Goal: Find specific page/section

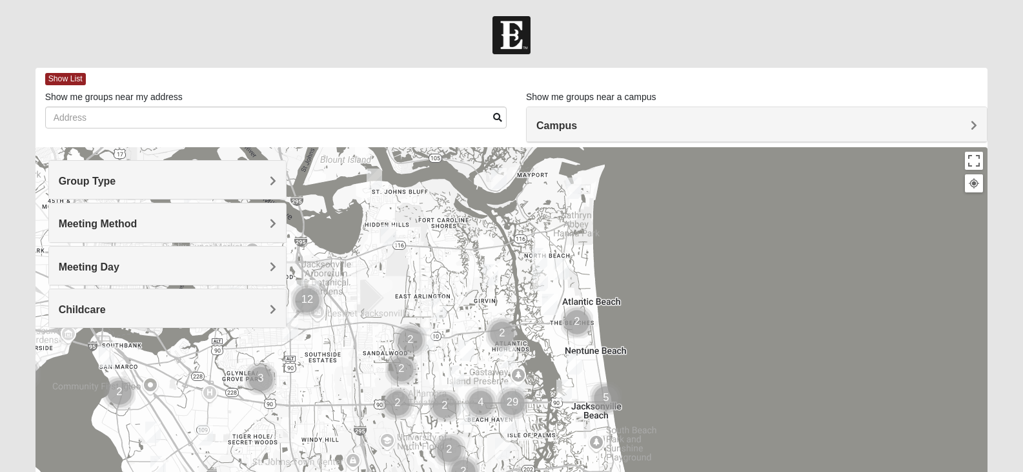
click at [116, 179] on span "Group Type" at bounding box center [87, 181] width 57 height 11
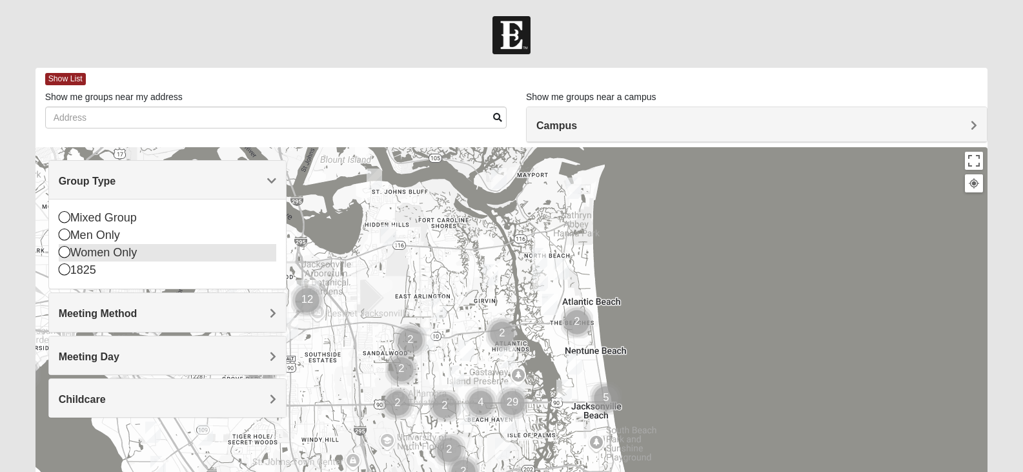
click at [65, 252] on icon at bounding box center [65, 252] width 12 height 12
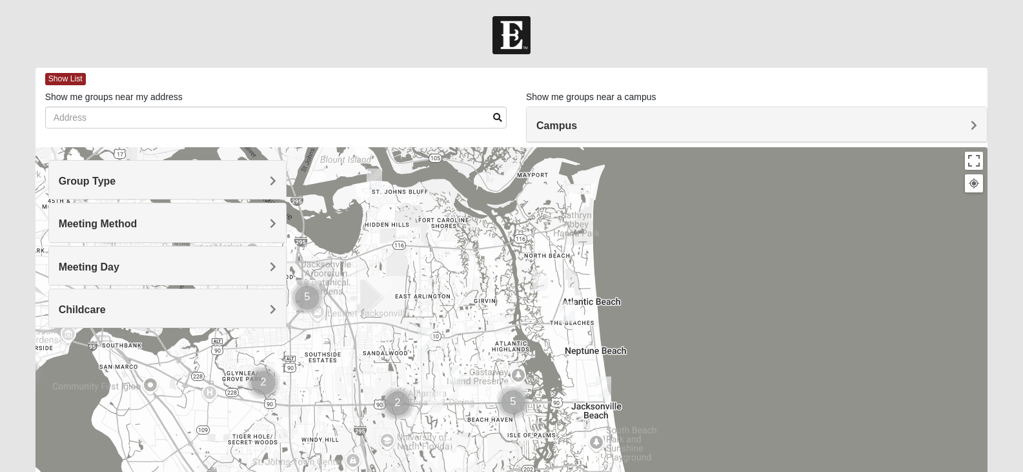
click at [137, 221] on span "Meeting Method" at bounding box center [98, 223] width 79 height 11
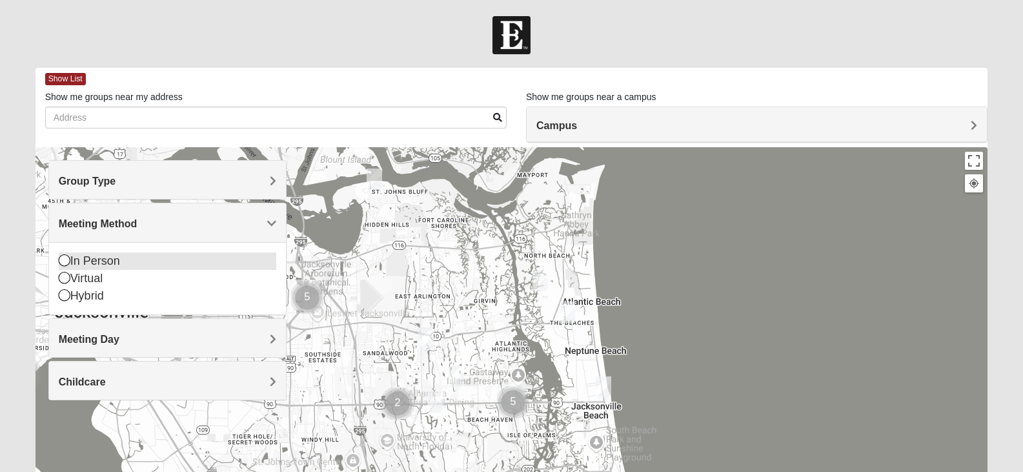
click at [61, 258] on icon at bounding box center [65, 260] width 12 height 12
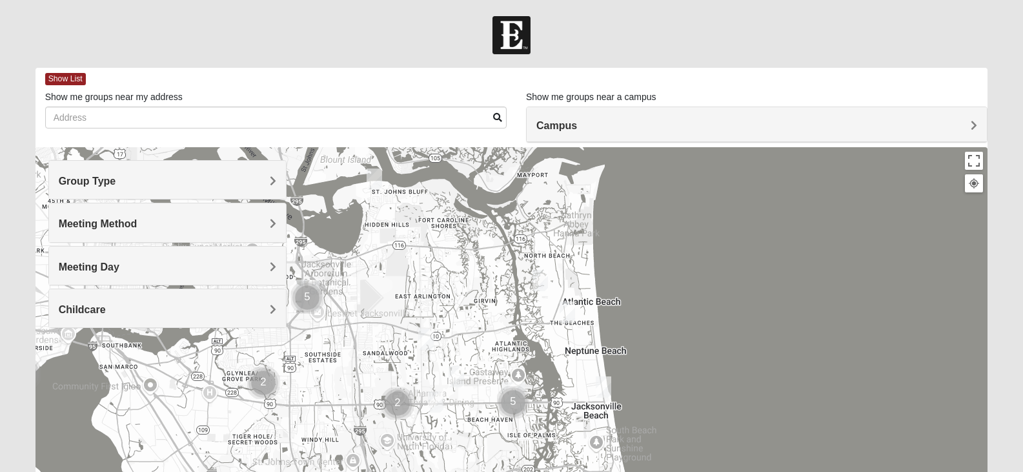
click at [267, 265] on h4 "Meeting Day" at bounding box center [168, 267] width 218 height 12
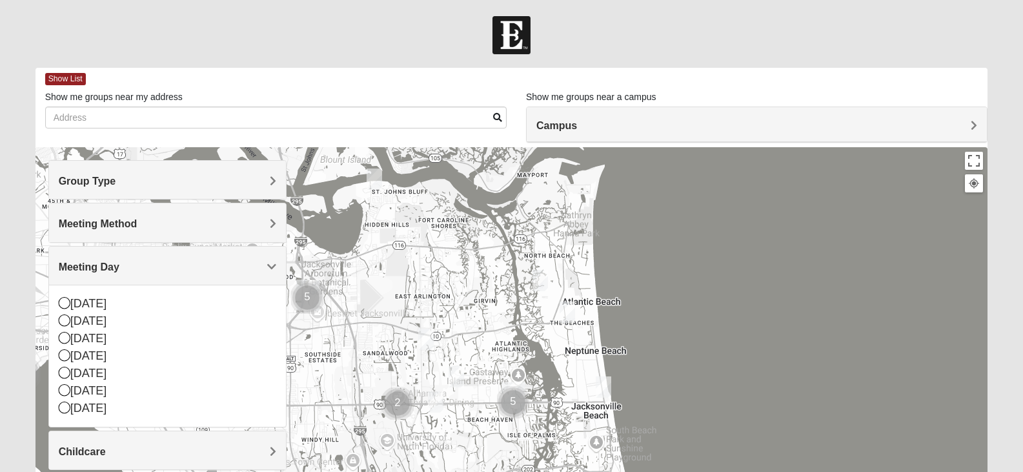
click at [119, 265] on span "Meeting Day" at bounding box center [89, 266] width 61 height 11
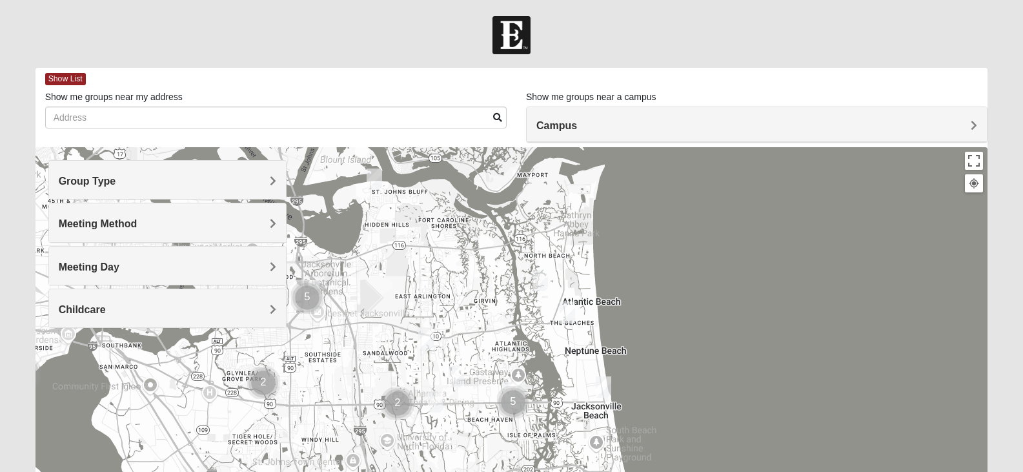
click at [106, 310] on span "Childcare" at bounding box center [82, 309] width 47 height 11
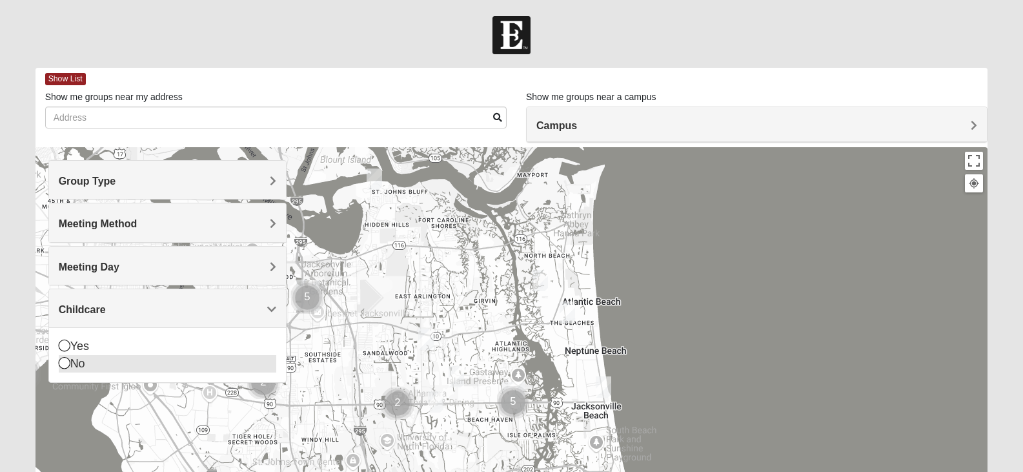
click at [59, 363] on icon at bounding box center [65, 363] width 12 height 12
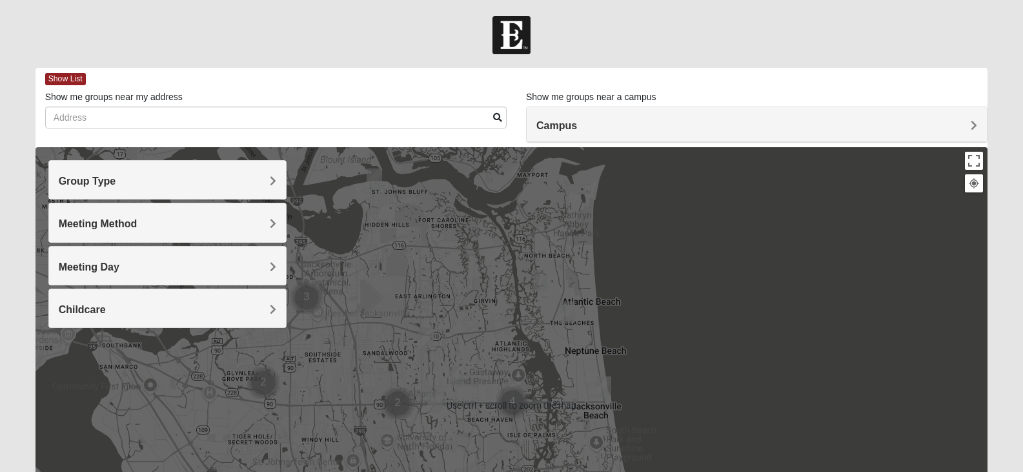
click at [700, 203] on div at bounding box center [512, 405] width 953 height 516
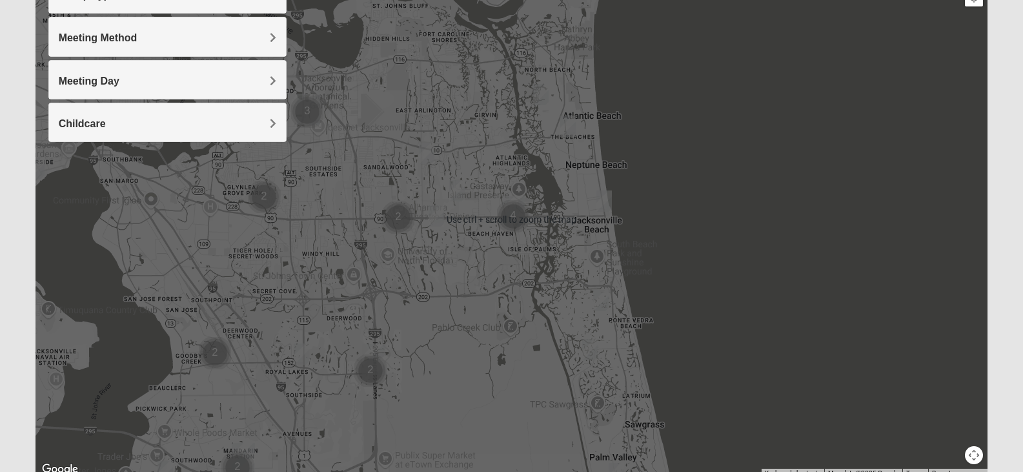
scroll to position [194, 0]
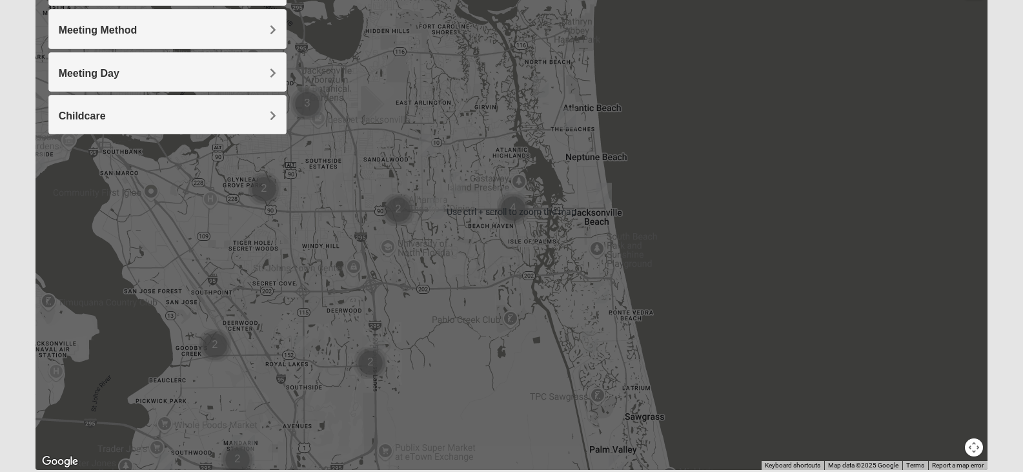
click at [607, 197] on img "Womens Sparkman/Flautt 32250" at bounding box center [603, 193] width 15 height 21
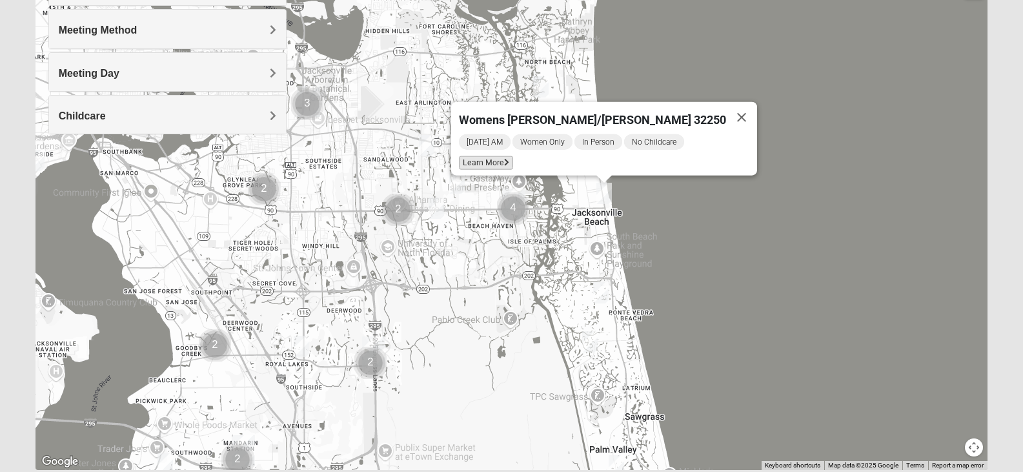
click at [503, 156] on span "Learn More" at bounding box center [486, 163] width 54 height 14
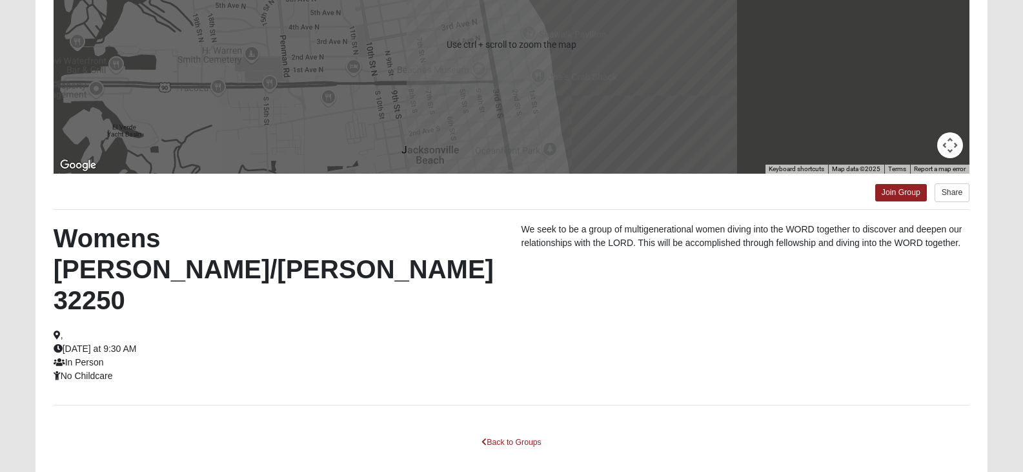
scroll to position [229, 0]
